Goal: Information Seeking & Learning: Learn about a topic

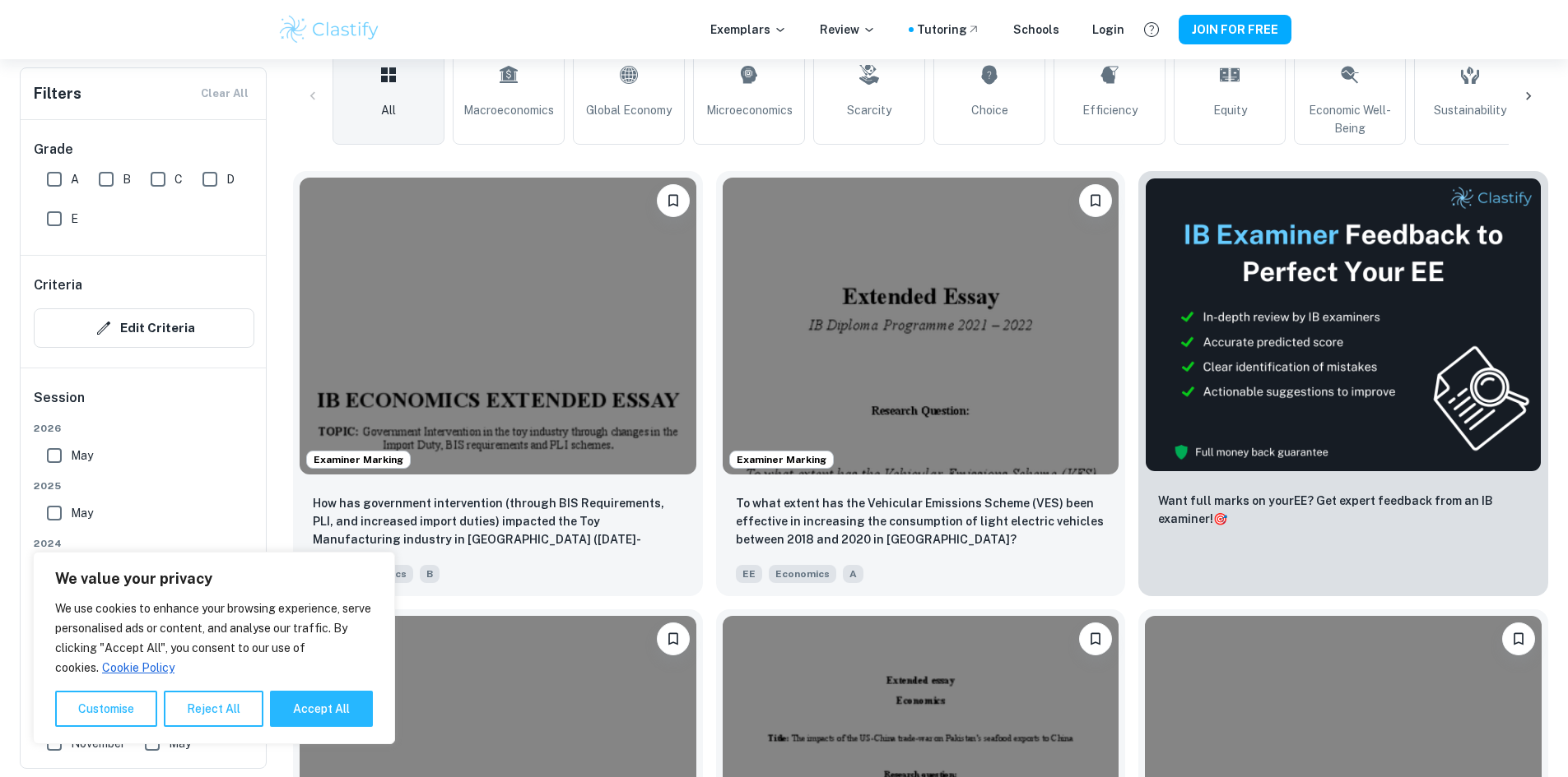
scroll to position [411, 0]
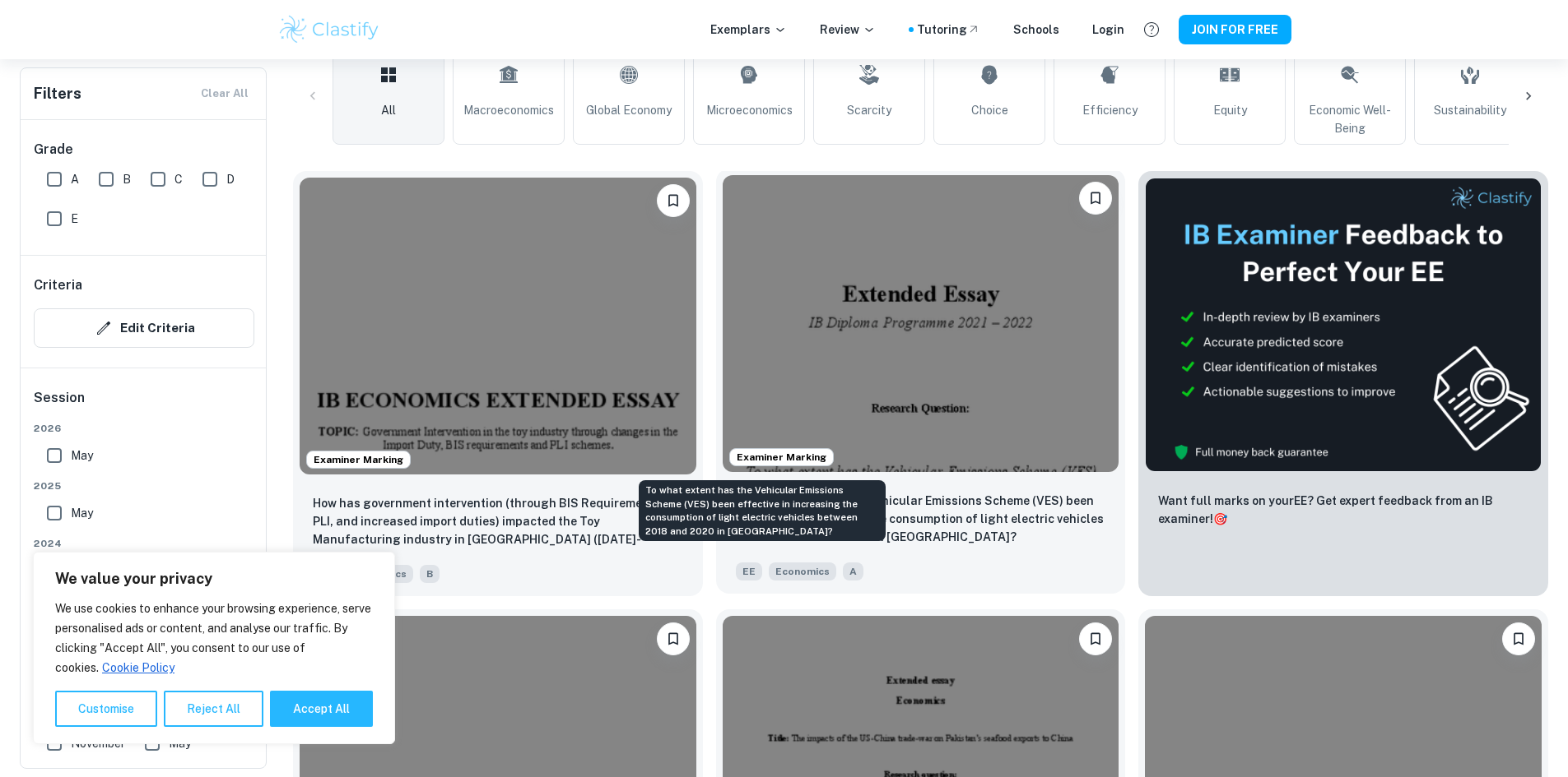
drag, startPoint x: 794, startPoint y: 466, endPoint x: 790, endPoint y: 424, distance: 42.2
click at [790, 492] on p "To what extent has the Vehicular Emissions Scheme (VES) been effective in incre…" at bounding box center [921, 519] width 370 height 55
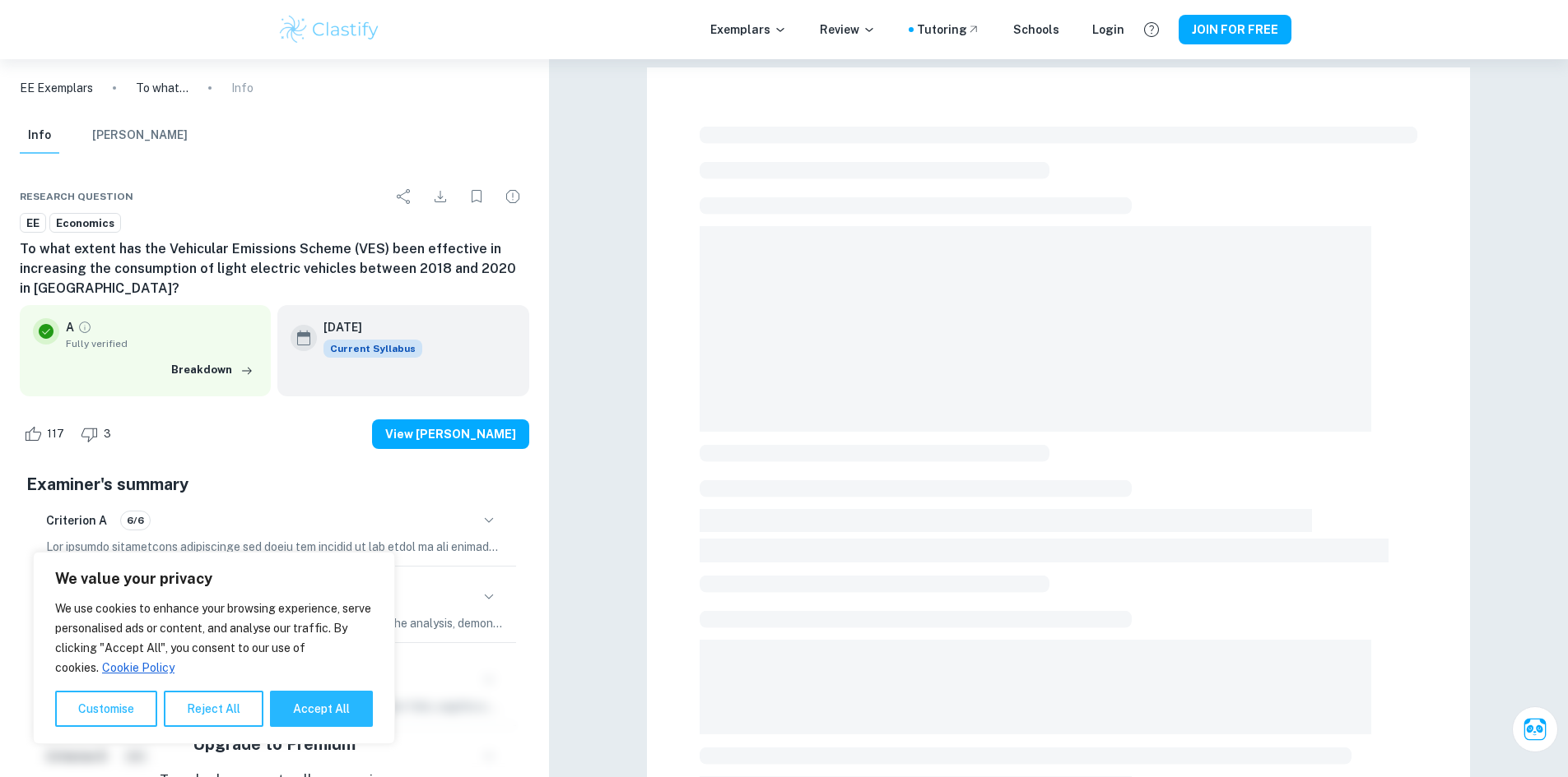
click at [323, 706] on button "Accept All" at bounding box center [321, 709] width 103 height 36
checkbox input "true"
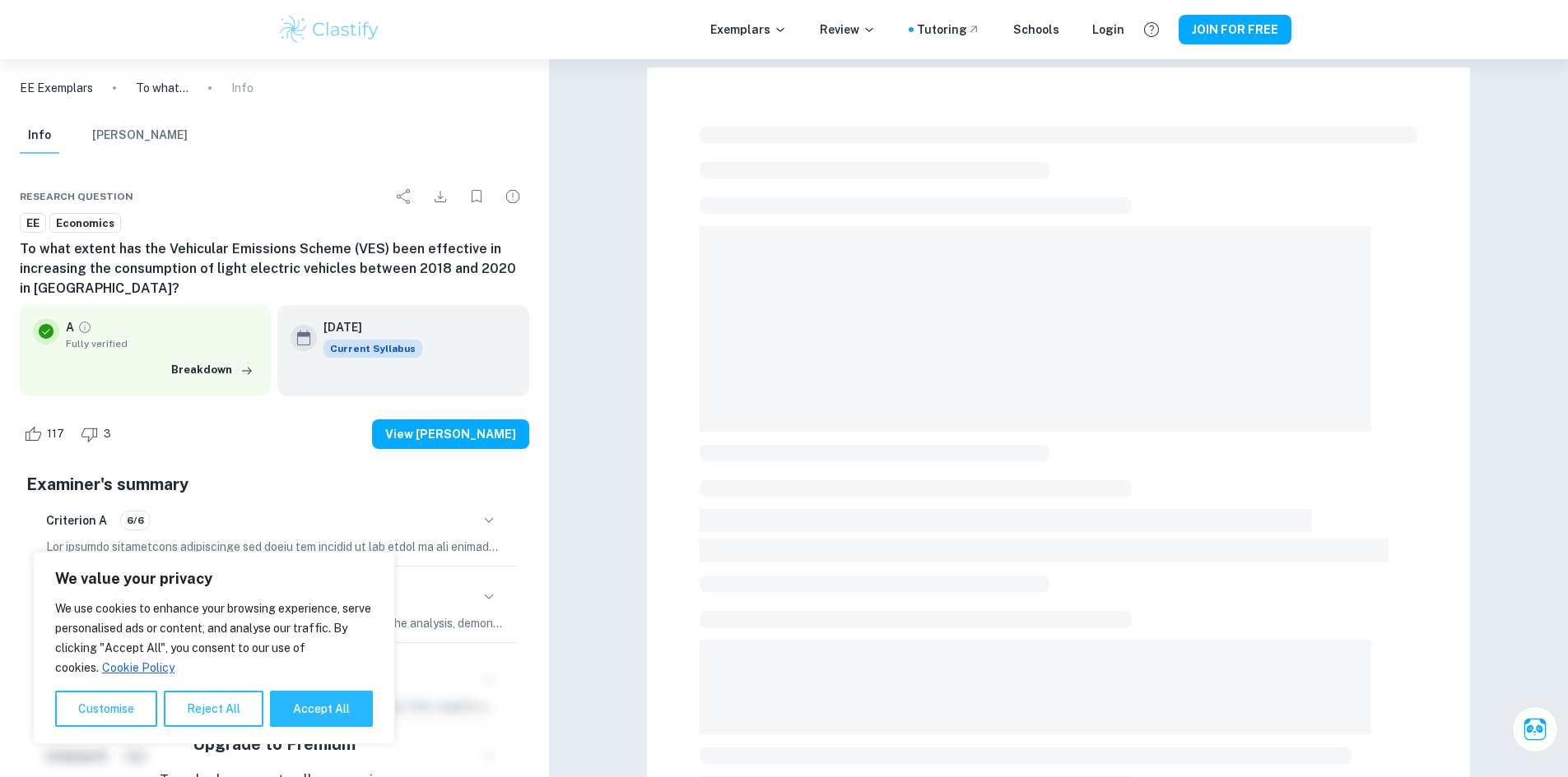
checkbox input "true"
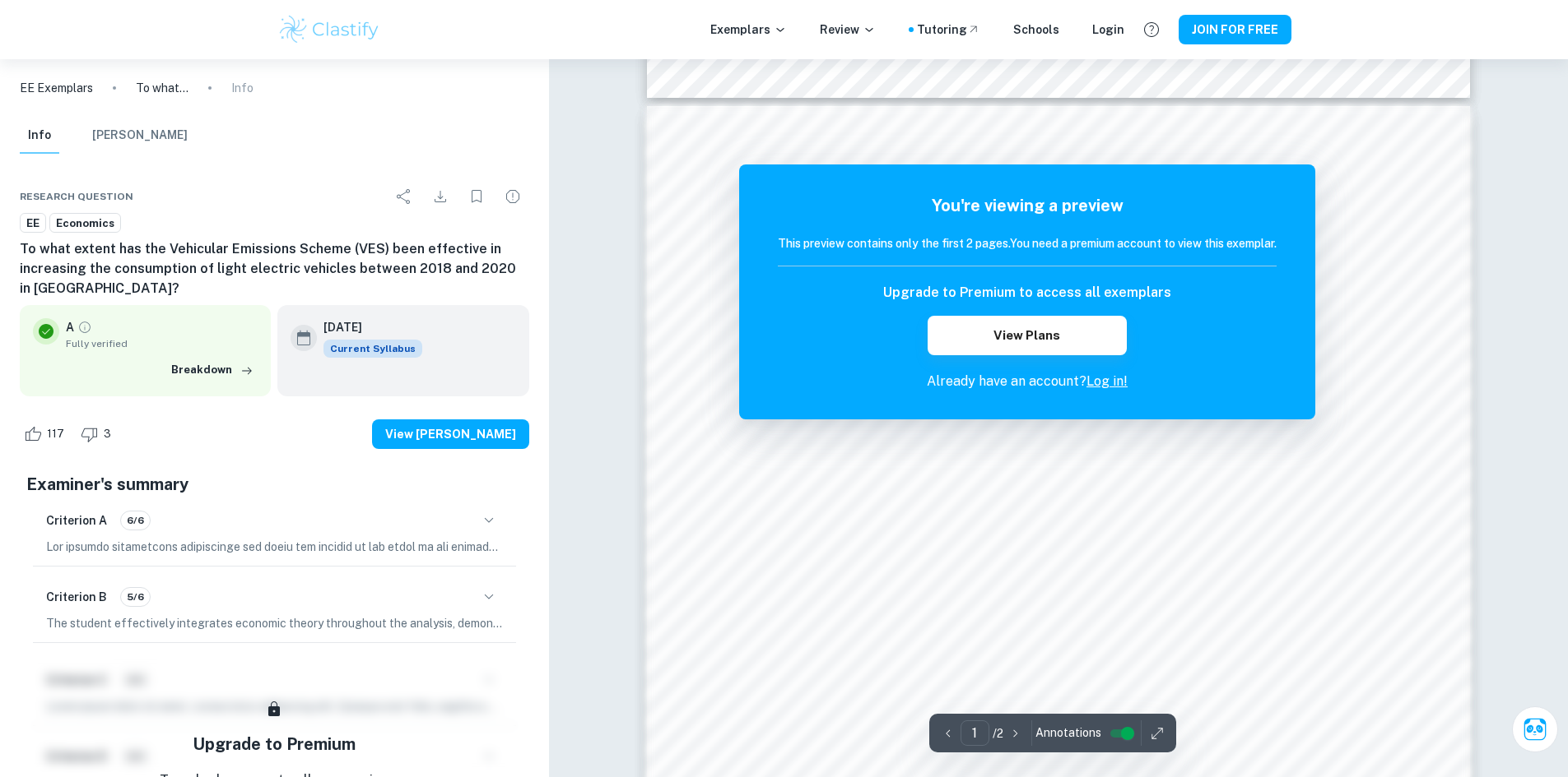
scroll to position [1234, 0]
